Goal: Information Seeking & Learning: Find specific fact

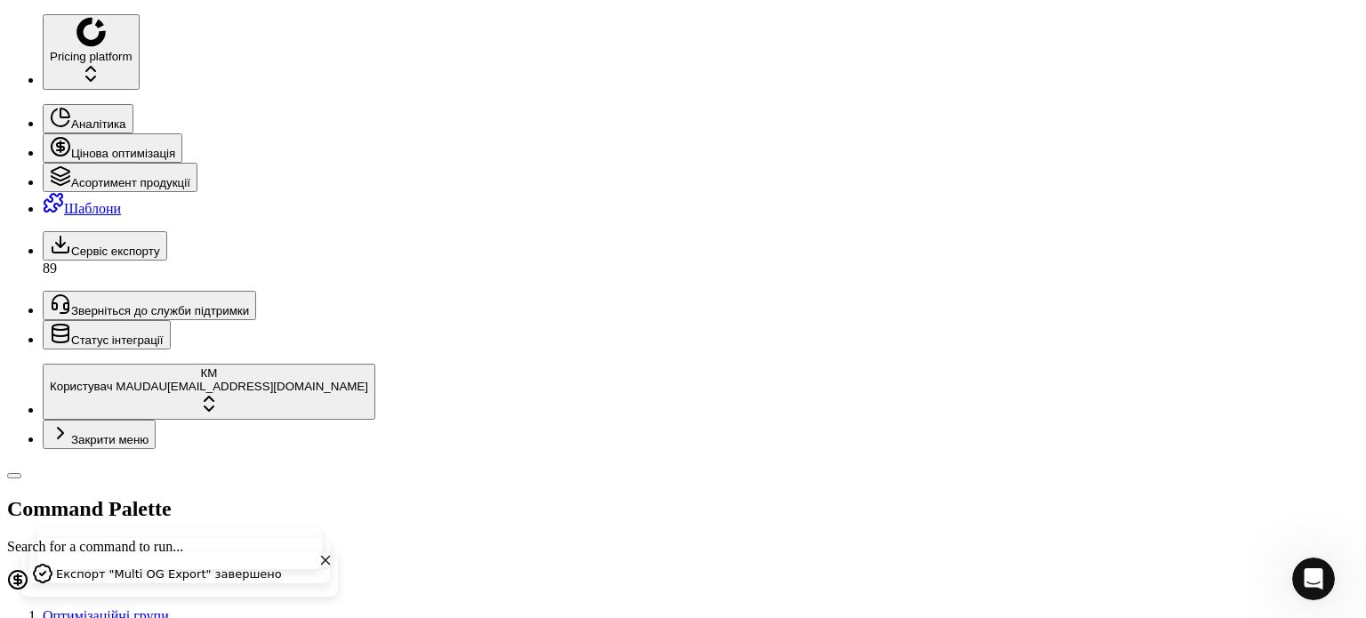
drag, startPoint x: 158, startPoint y: 60, endPoint x: 12, endPoint y: 56, distance: 145.8
click at [12, 56] on div "Pricing platform Аналітика Цінова оптимізація Асортимент продукції Шаблони Серв…" at bounding box center [682, 630] width 1351 height 1232
paste input "463"
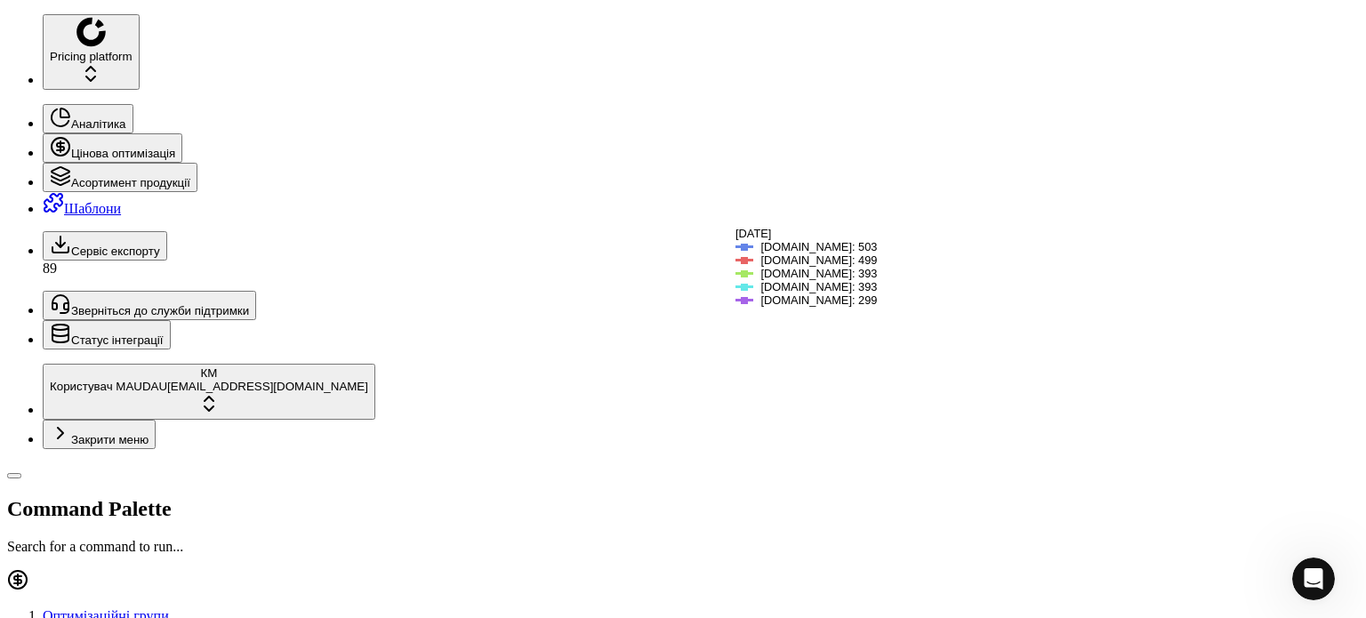
scroll to position [178, 0]
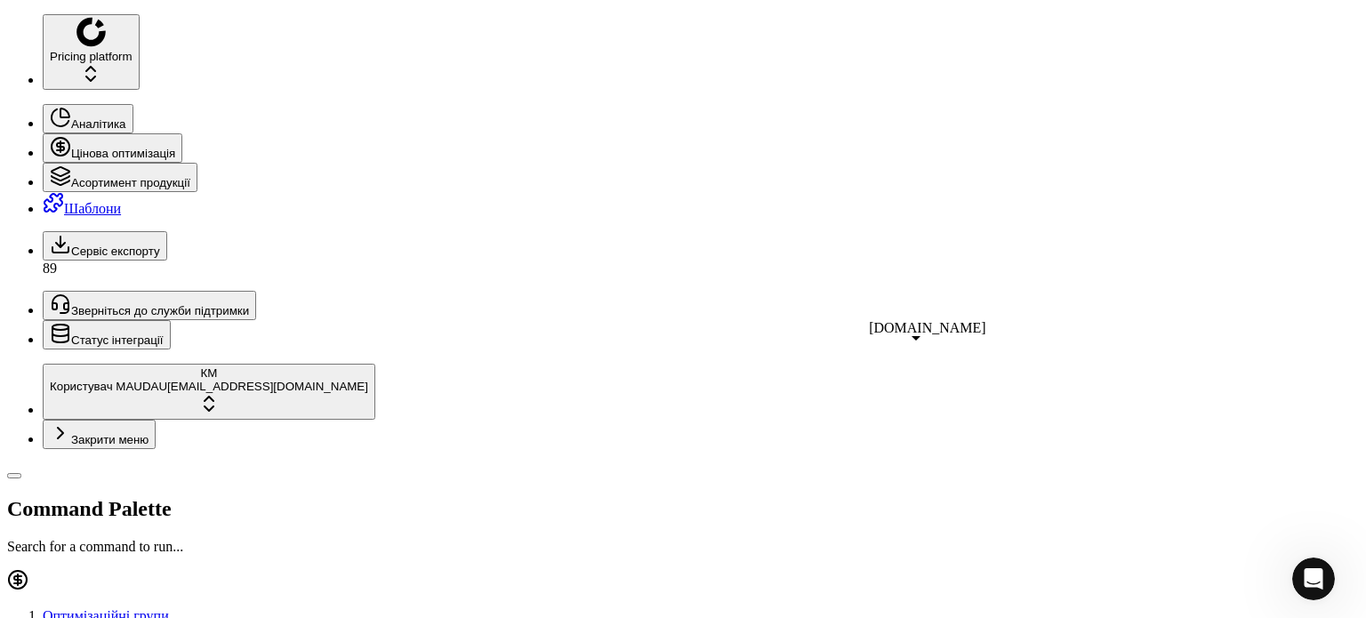
drag, startPoint x: 156, startPoint y: 55, endPoint x: 19, endPoint y: 49, distance: 137.1
click at [19, 49] on div "Pricing platform Аналітика Цінова оптимізація Асортимент продукції Шаблони Серв…" at bounding box center [682, 630] width 1351 height 1232
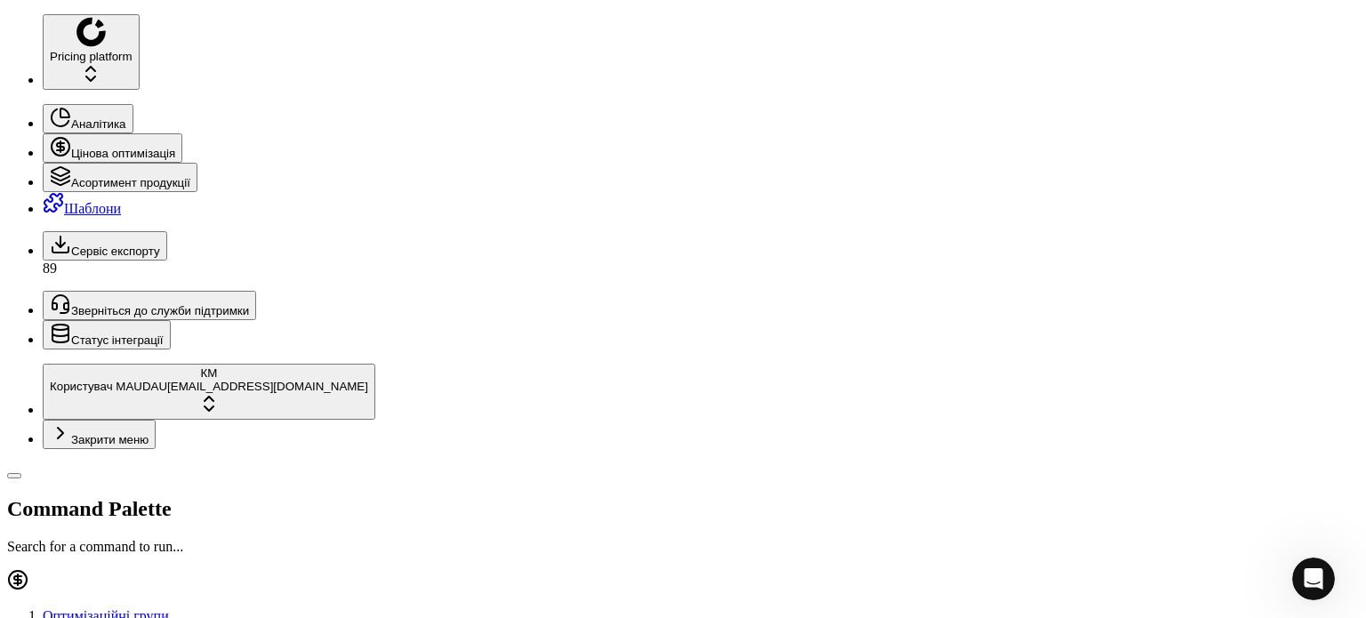
paste input "30515"
type input "630515"
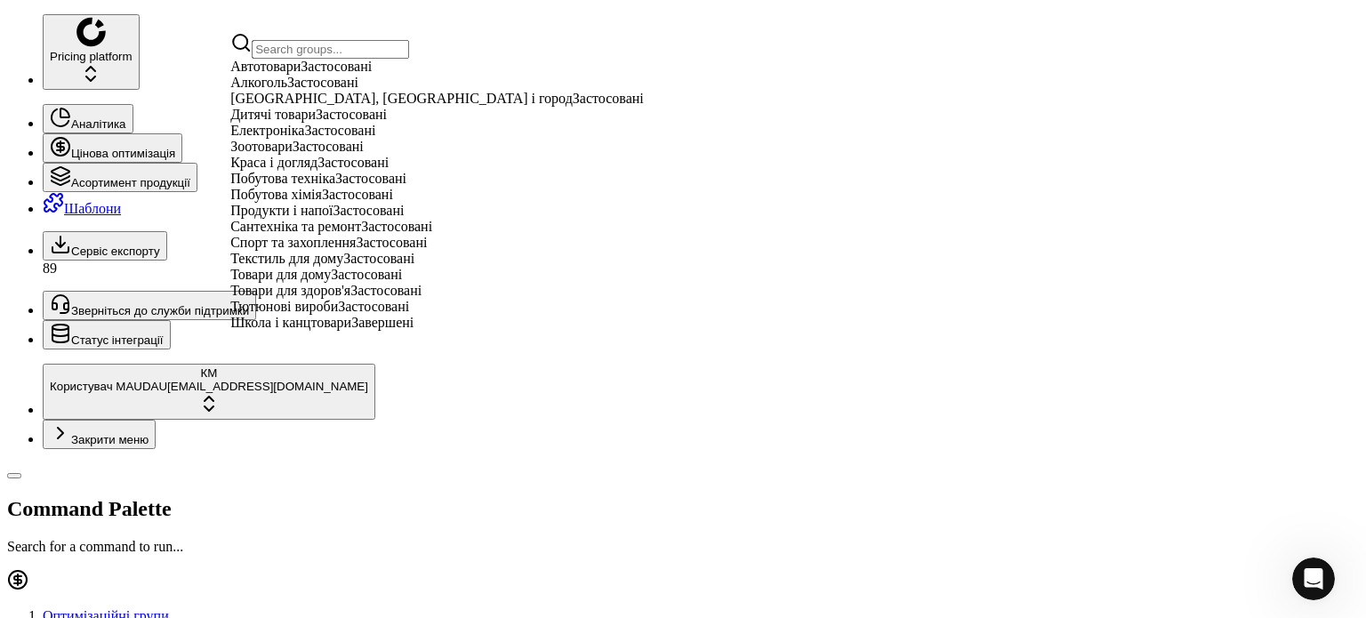
click at [301, 122] on span "Дитячі товари" at bounding box center [272, 114] width 85 height 15
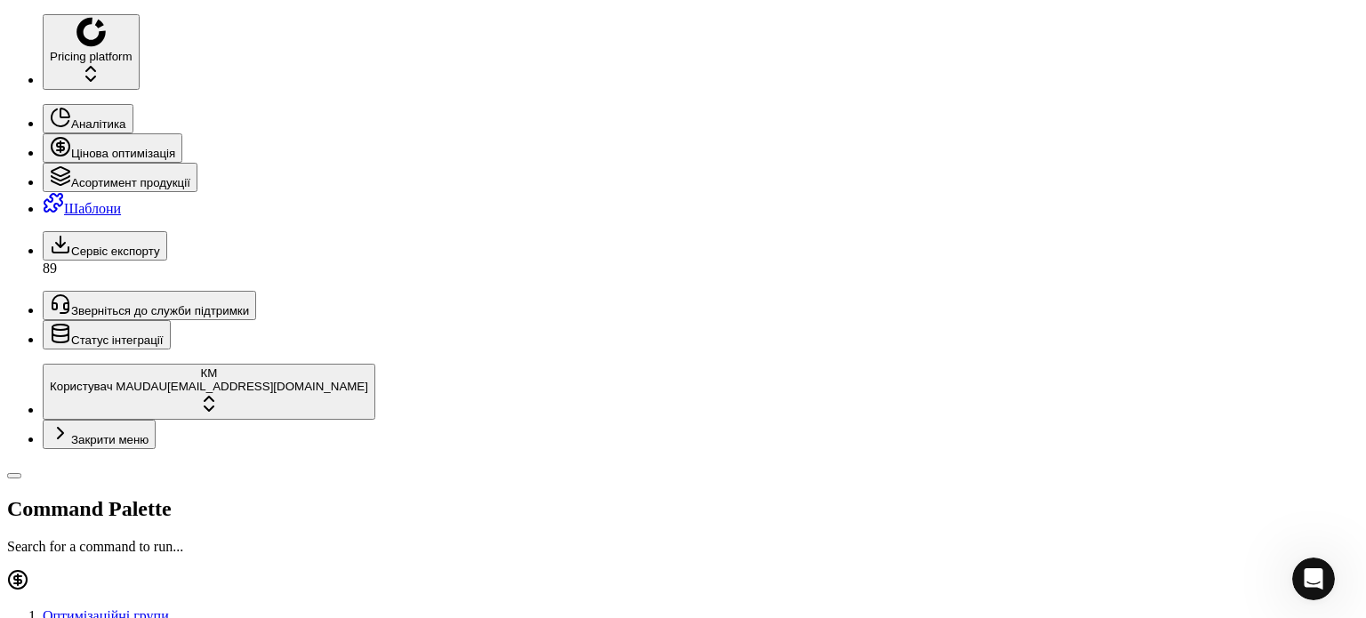
paste input "630515"
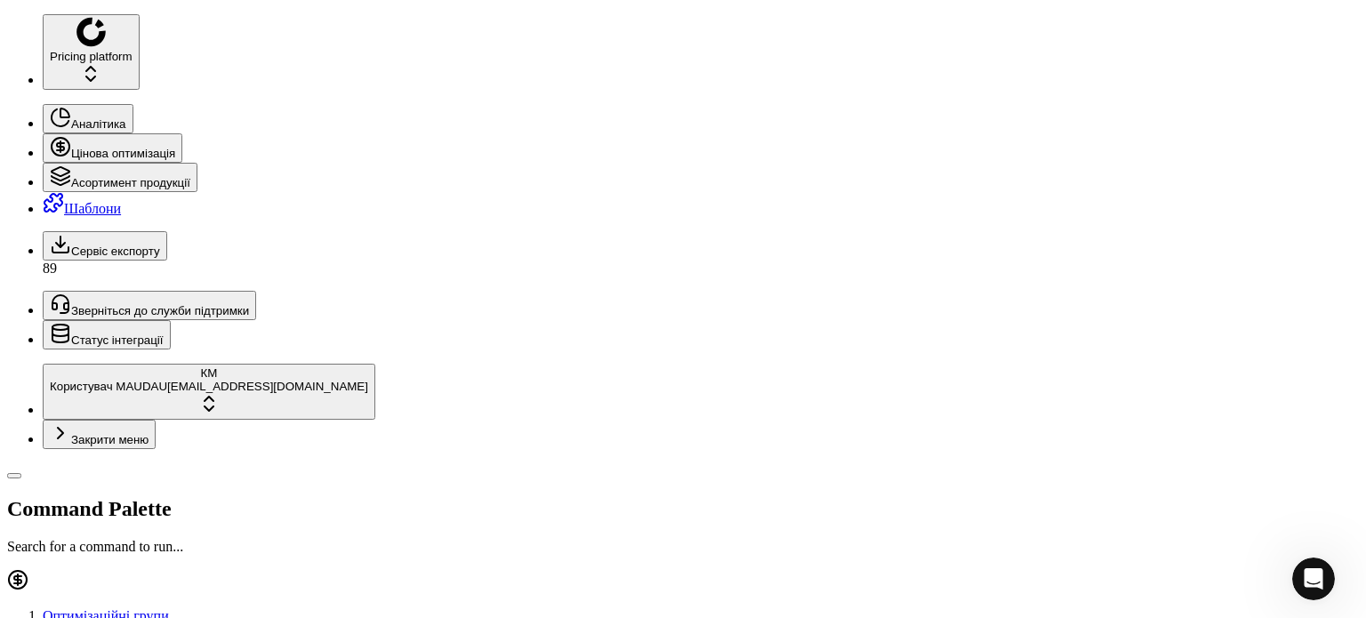
scroll to position [89, 0]
drag, startPoint x: 1344, startPoint y: 22, endPoint x: 1099, endPoint y: 28, distance: 245.5
drag, startPoint x: 45, startPoint y: 53, endPoint x: 28, endPoint y: 50, distance: 17.3
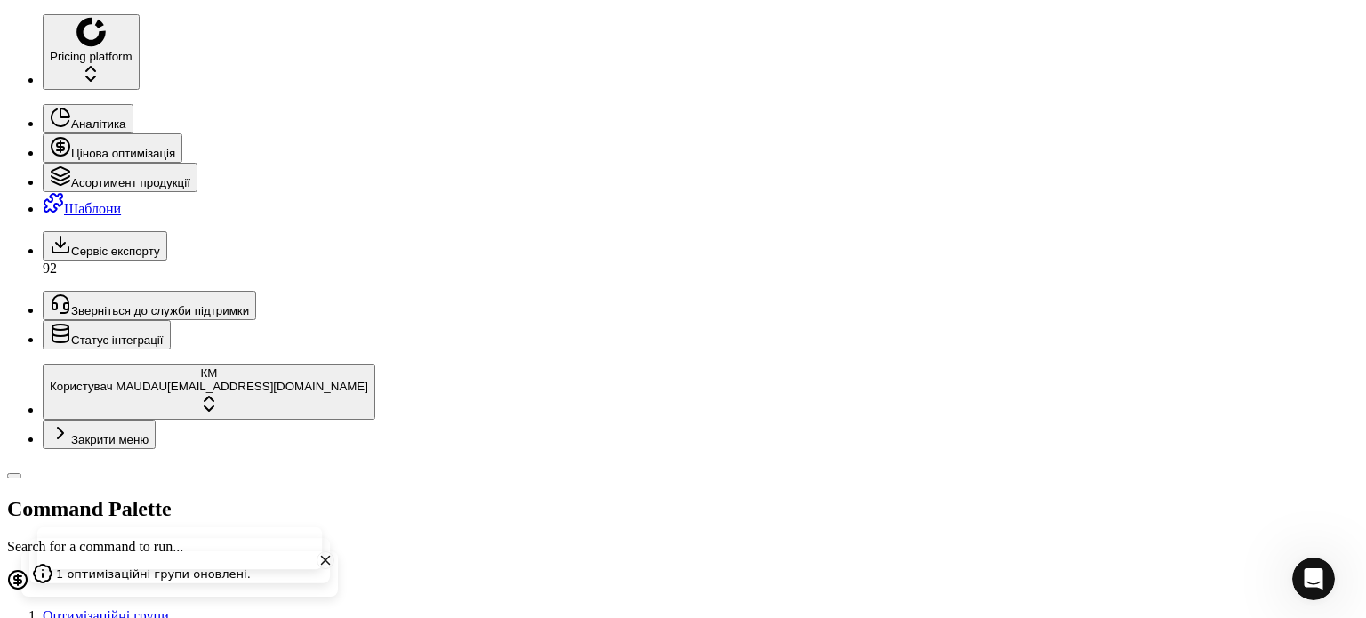
paste input "1314510"
type input "1314510"
